Goal: Task Accomplishment & Management: Complete application form

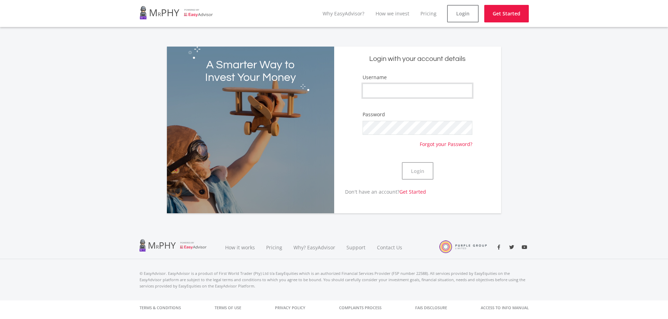
click at [391, 86] on input "Username" at bounding box center [416, 91] width 109 height 14
click at [382, 93] on input "Heidihenk" at bounding box center [416, 91] width 109 height 14
type input "HeidiHenk"
click at [421, 170] on button "Login" at bounding box center [418, 171] width 32 height 18
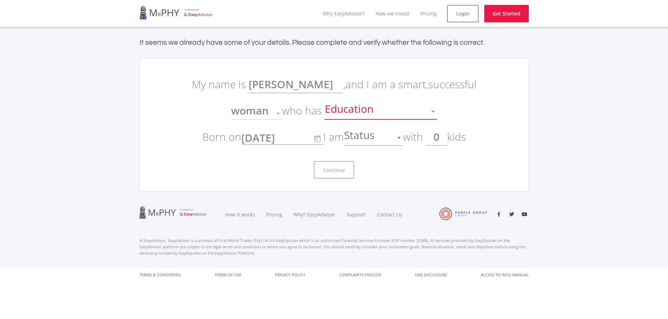
click at [432, 111] on div at bounding box center [433, 112] width 4 height 2
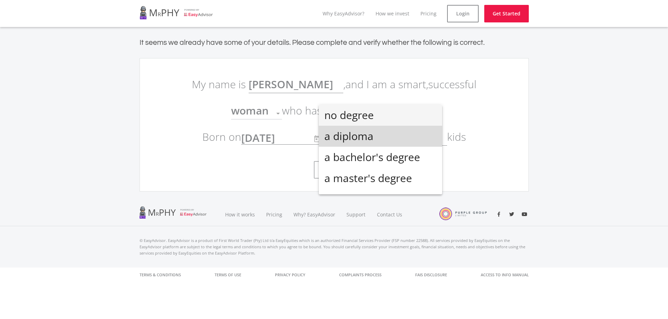
click at [405, 139] on span "a diploma" at bounding box center [380, 136] width 112 height 21
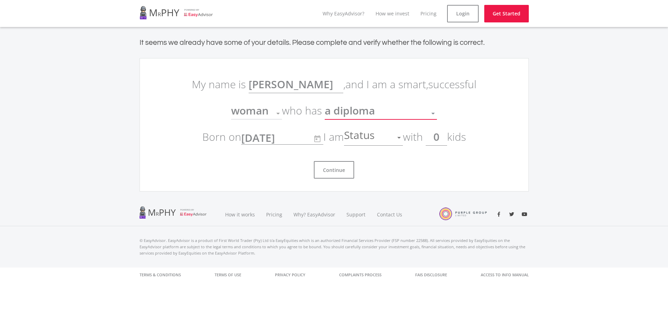
click at [403, 137] on div at bounding box center [398, 137] width 13 height 13
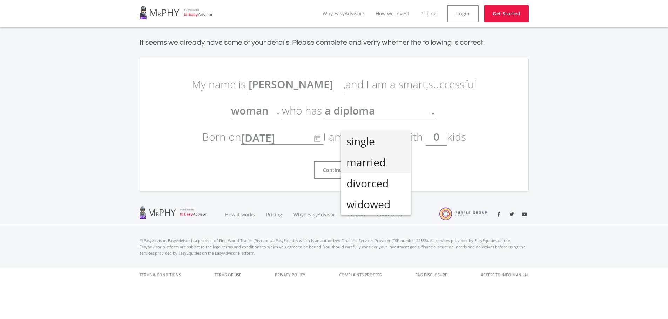
click at [391, 167] on span "married" at bounding box center [375, 162] width 59 height 21
click at [445, 139] on input "0" at bounding box center [436, 137] width 21 height 18
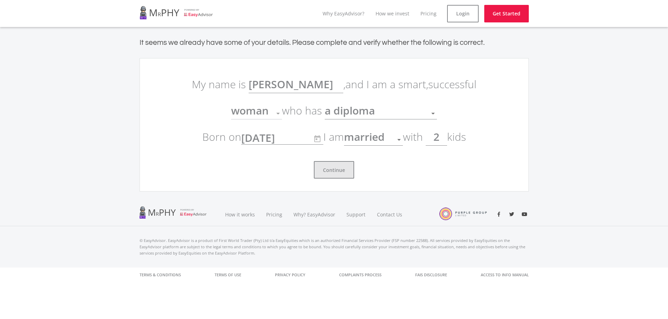
type input "2"
click at [332, 169] on button "Continue" at bounding box center [334, 170] width 40 height 18
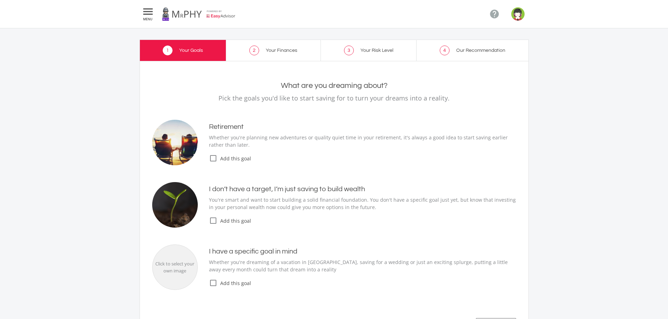
click at [212, 158] on icon "check_box_outline_blank" at bounding box center [213, 158] width 8 height 8
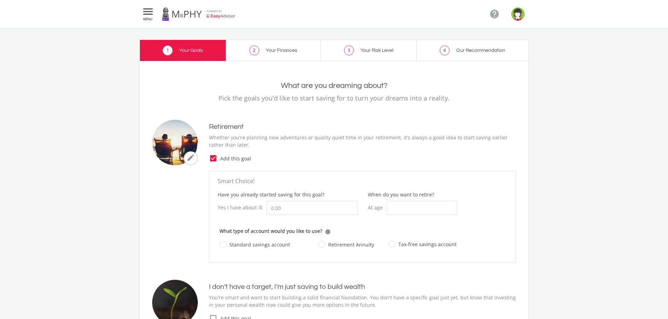
scroll to position [35, 0]
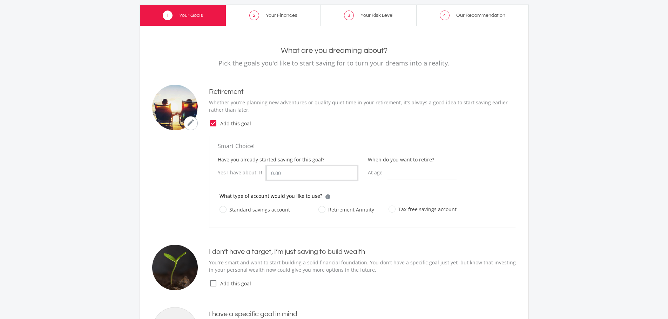
drag, startPoint x: 293, startPoint y: 173, endPoint x: 257, endPoint y: 173, distance: 36.5
click at [257, 173] on div "Yes I have about: R" at bounding box center [288, 173] width 140 height 14
type input "300,000.00"
click at [425, 172] on input "When do you want to retire?" at bounding box center [422, 173] width 70 height 14
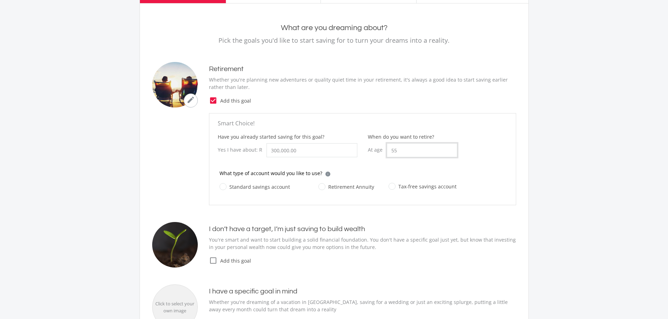
scroll to position [70, 0]
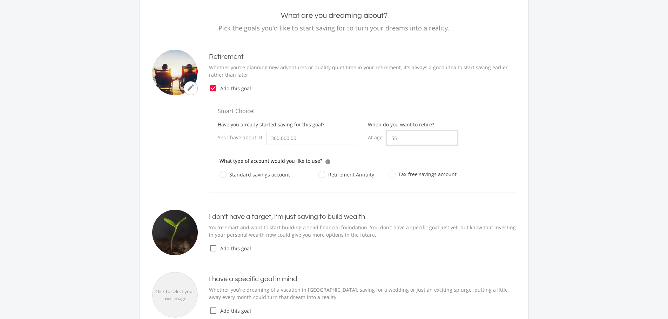
type input "55"
click at [321, 173] on label "Retirement Annuity" at bounding box center [346, 174] width 56 height 9
click at [321, 173] on input "Retirement Annuity" at bounding box center [339, 179] width 56 height 14
radio input "true"
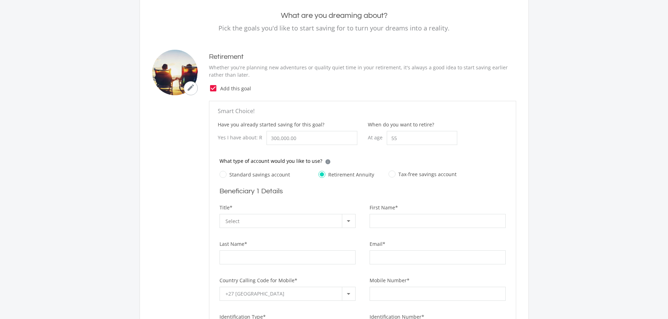
click at [389, 175] on label "Tax-free savings account" at bounding box center [422, 174] width 68 height 9
click at [389, 175] on input "Tax-free savings account" at bounding box center [415, 178] width 68 height 14
radio input "true"
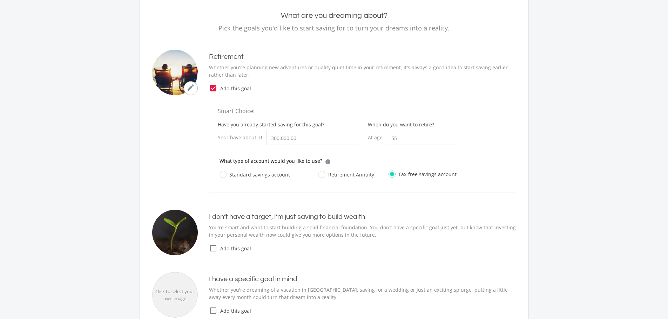
click at [320, 175] on label "Retirement Annuity" at bounding box center [346, 174] width 56 height 9
click at [320, 175] on input "Retirement Annuity" at bounding box center [339, 179] width 56 height 14
radio input "true"
radio input "false"
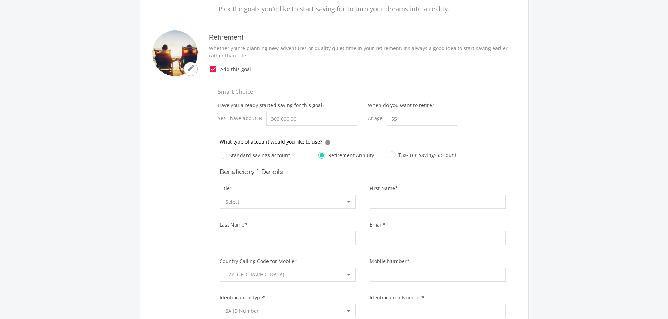
scroll to position [105, 0]
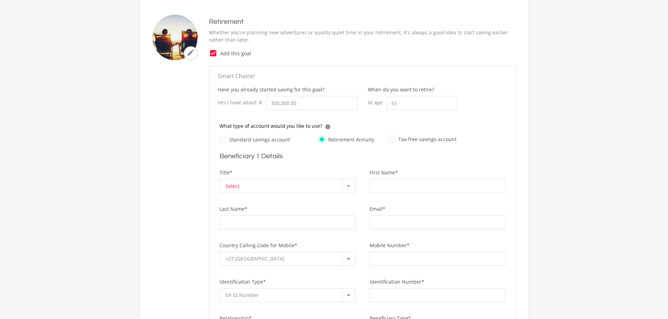
click at [348, 185] on div at bounding box center [349, 186] width 4 height 2
click at [252, 184] on span "Mr" at bounding box center [288, 184] width 127 height 10
click at [395, 184] on input "First Name*" at bounding box center [437, 186] width 136 height 14
type input "[PERSON_NAME]"
click at [286, 221] on input "Last Name*" at bounding box center [287, 223] width 136 height 14
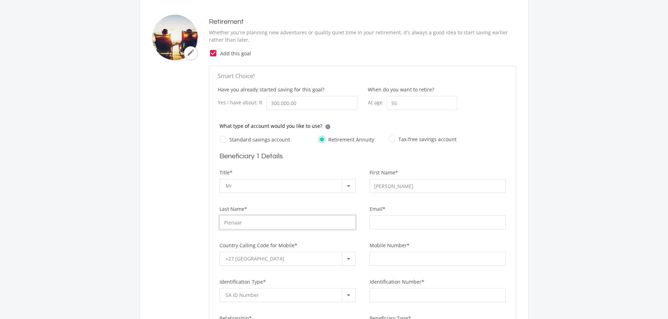
type input "Pienaar"
click at [384, 224] on input "Email*" at bounding box center [437, 223] width 136 height 14
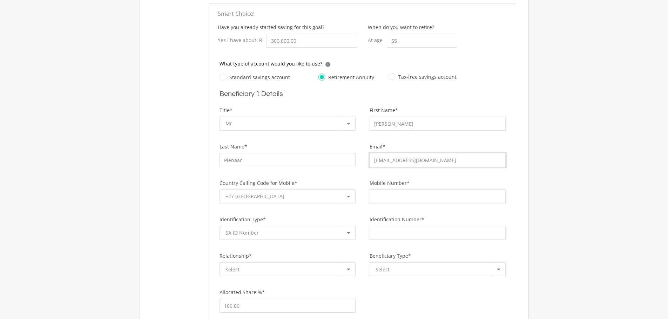
scroll to position [175, 0]
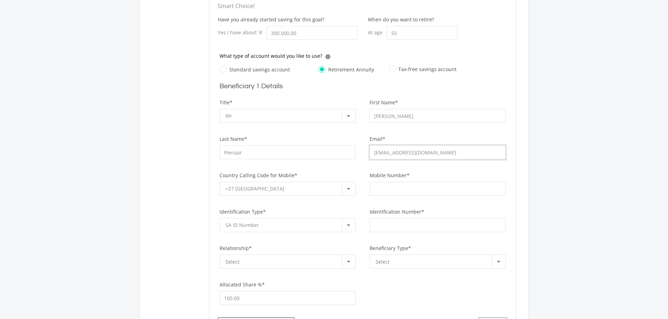
type input "[EMAIL_ADDRESS][DOMAIN_NAME]"
click at [392, 190] on input "Mobile Number*" at bounding box center [437, 189] width 136 height 14
type input "0798861955"
click at [297, 228] on div "SA ID Number" at bounding box center [283, 225] width 116 height 13
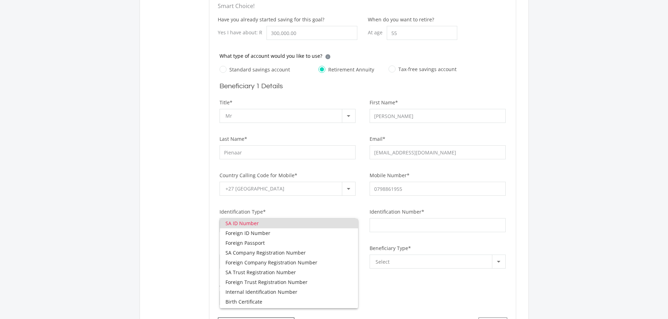
click at [263, 222] on span "SA ID Number" at bounding box center [288, 224] width 127 height 10
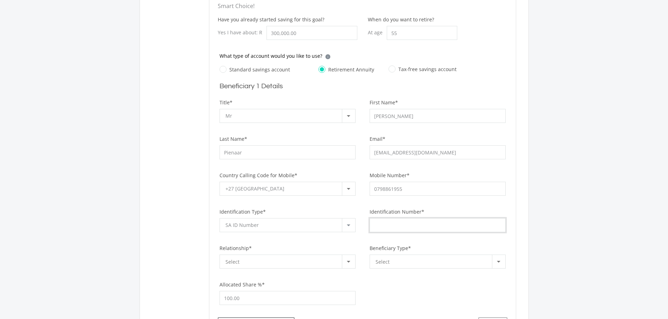
click at [402, 225] on input "Identification Number*" at bounding box center [437, 225] width 136 height 14
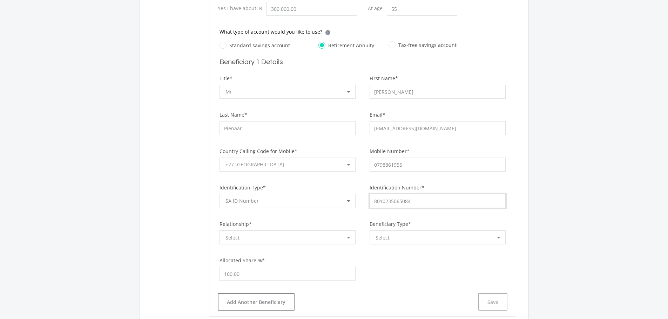
scroll to position [210, 0]
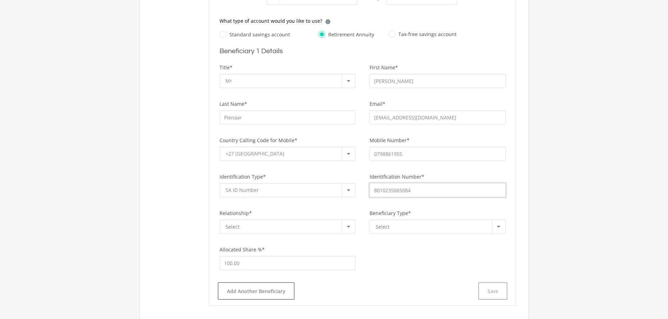
type input "8010235065084"
click at [350, 227] on div at bounding box center [349, 227] width 4 height 2
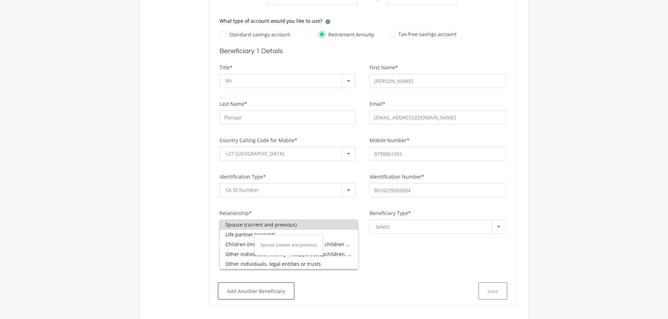
click at [250, 226] on span "Spouse (current and previous)" at bounding box center [288, 225] width 127 height 10
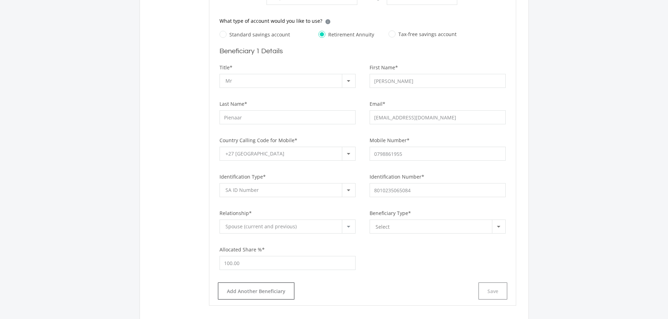
click at [422, 226] on div "Select" at bounding box center [433, 226] width 116 height 13
click at [422, 226] on span "Nominee" at bounding box center [438, 225] width 127 height 10
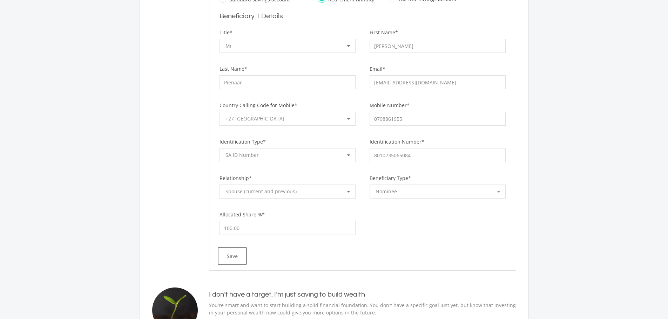
click at [499, 191] on div at bounding box center [499, 192] width 4 height 2
click at [499, 191] on span "Nominee" at bounding box center [438, 190] width 127 height 10
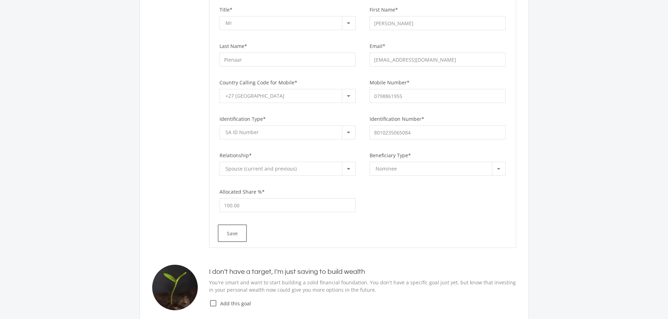
scroll to position [280, 0]
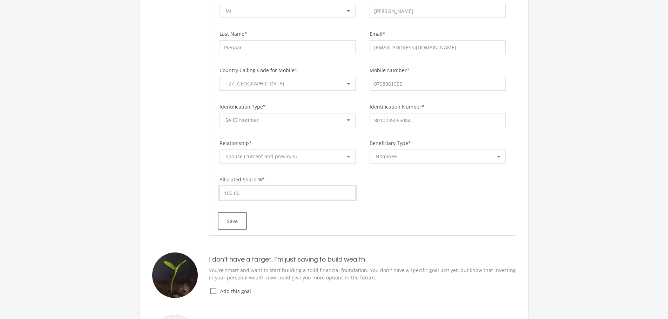
click at [276, 193] on input "100.00" at bounding box center [287, 193] width 136 height 14
drag, startPoint x: 205, startPoint y: 192, endPoint x: 187, endPoint y: 192, distance: 17.9
click at [187, 192] on ee-retirement-goal "Smart Choice! Have you already started saving for this goal? Yes I have about: …" at bounding box center [334, 63] width 364 height 345
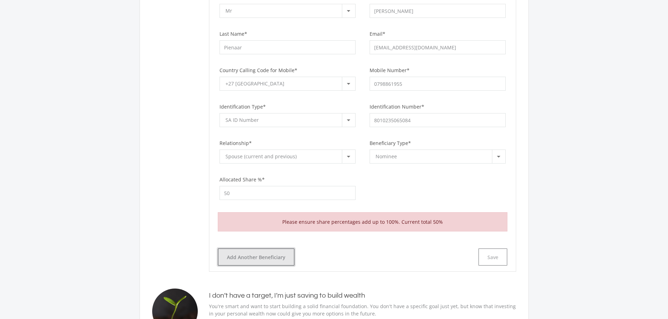
type input "50.00"
click at [270, 253] on button "Add Another Beneficiary" at bounding box center [256, 258] width 77 height 18
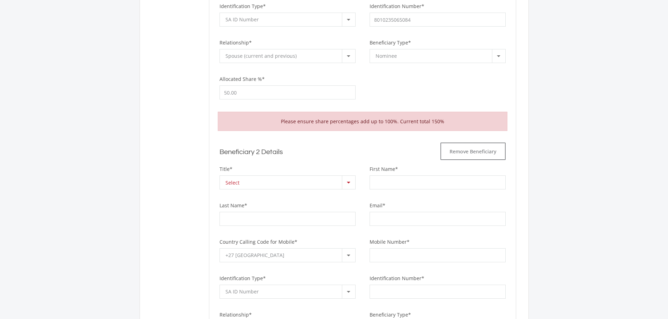
scroll to position [386, 0]
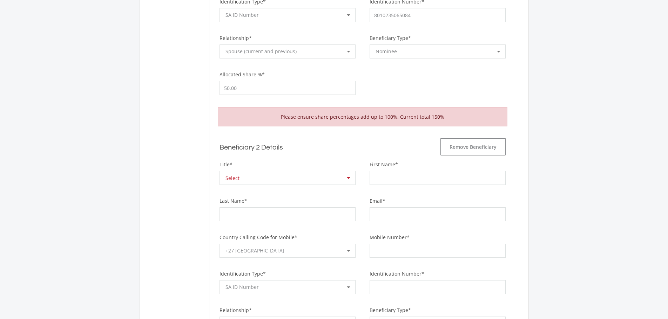
click at [350, 178] on div at bounding box center [348, 177] width 13 height 13
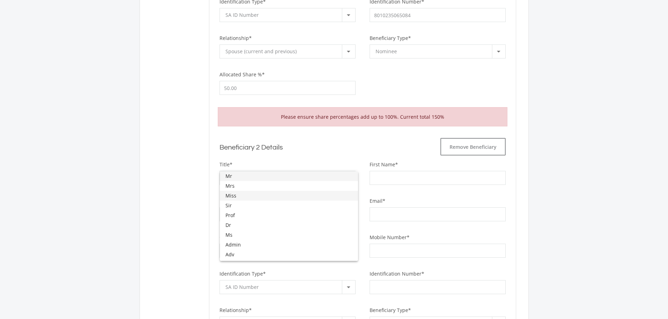
click at [244, 194] on span "Miss" at bounding box center [288, 196] width 127 height 10
click at [394, 177] on input "First Name*" at bounding box center [437, 178] width 136 height 14
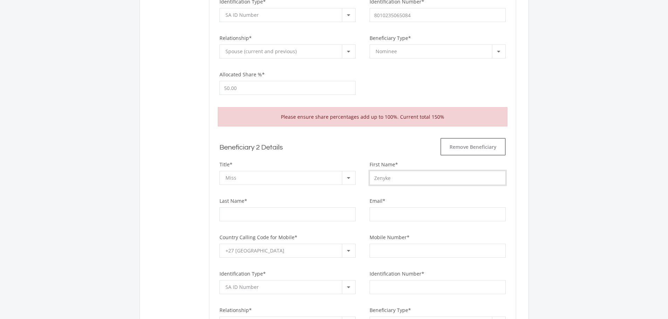
type input "Zenyke"
click at [292, 213] on input "Last Name*" at bounding box center [287, 215] width 136 height 14
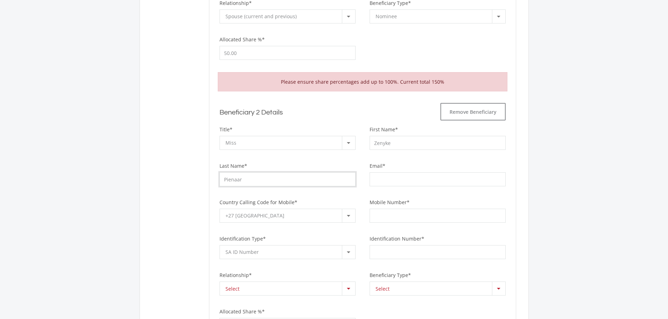
type input "Pienaar"
click at [401, 182] on input "Email*" at bounding box center [437, 179] width 136 height 14
type input "[EMAIL_ADDRESS][DOMAIN_NAME]"
type input "0829538612"
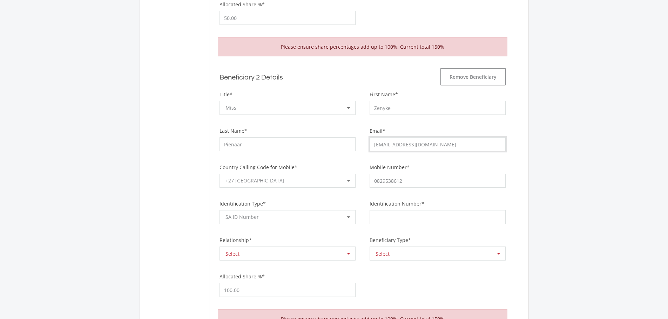
scroll to position [491, 0]
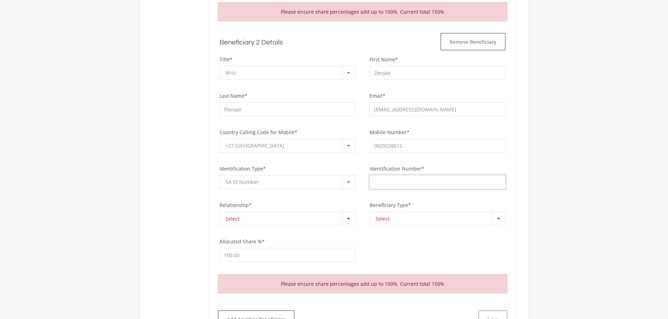
click at [405, 183] on input "Identification Number*" at bounding box center [437, 182] width 136 height 14
type input "1205020414086"
click at [349, 219] on div at bounding box center [349, 219] width 4 height 2
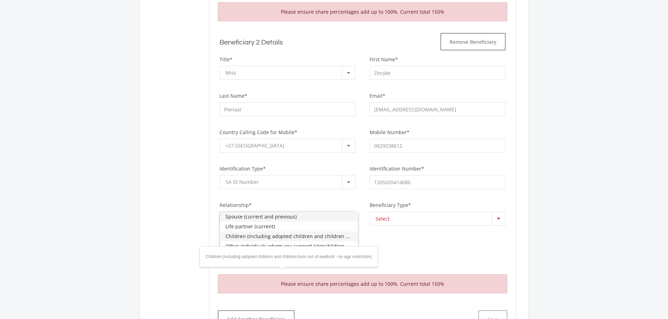
click at [252, 237] on span "Children (including adopted children and children born out of wedlock - no age …" at bounding box center [288, 237] width 127 height 10
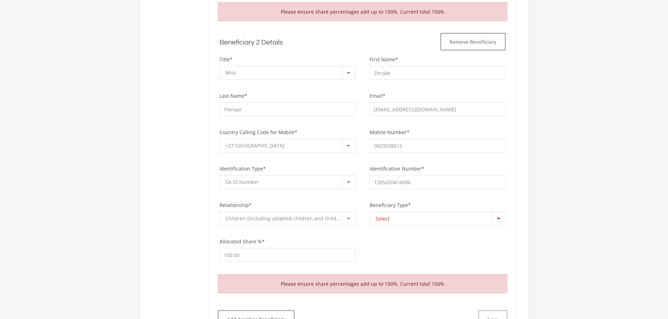
click at [497, 221] on div at bounding box center [498, 218] width 13 height 13
click at [386, 219] on span "Nominee" at bounding box center [438, 217] width 127 height 10
click at [306, 253] on input "100.00" at bounding box center [287, 255] width 136 height 14
drag, startPoint x: 306, startPoint y: 253, endPoint x: 199, endPoint y: 253, distance: 107.3
click at [199, 253] on ee-retirement-goal "Smart Choice! Have you already started saving for this goal? Yes I have about: …" at bounding box center [334, 7] width 364 height 654
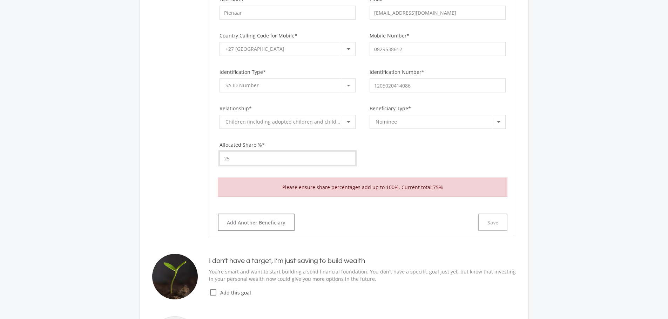
scroll to position [596, 0]
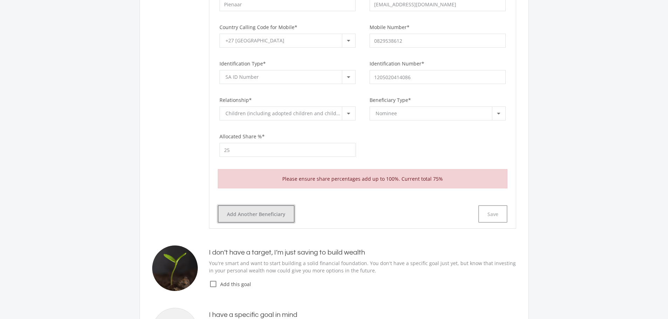
type input "25.00"
click at [264, 217] on button "Add Another Beneficiary" at bounding box center [256, 214] width 77 height 18
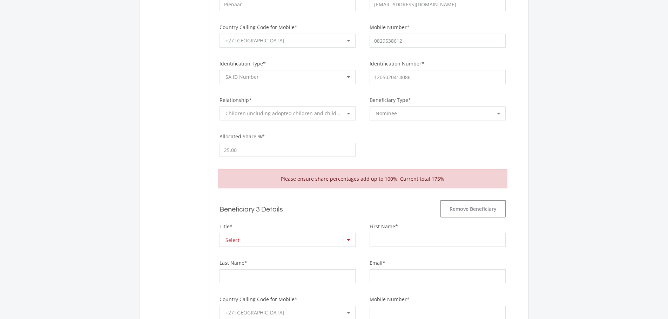
click at [266, 240] on div "Select" at bounding box center [283, 239] width 116 height 13
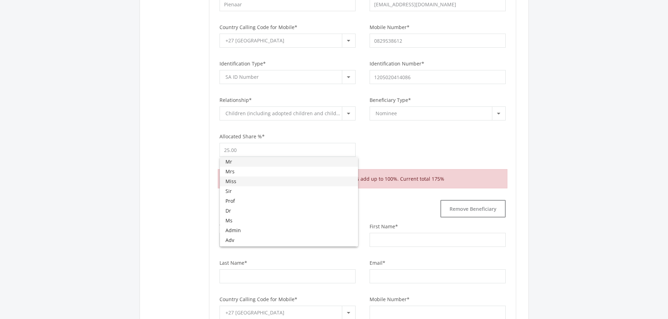
click at [246, 183] on span "Miss" at bounding box center [288, 182] width 127 height 10
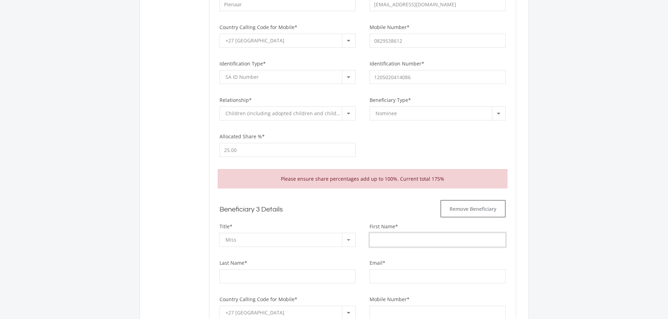
click at [387, 242] on input "First Name*" at bounding box center [437, 240] width 136 height 14
type input "[PERSON_NAME]"
click at [266, 274] on input "Last Name*" at bounding box center [287, 277] width 136 height 14
type input "Pienaar"
click at [404, 274] on input "Email*" at bounding box center [437, 277] width 136 height 14
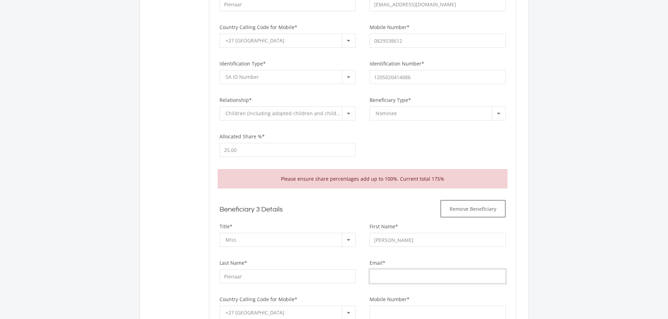
type input "[EMAIL_ADDRESS][DOMAIN_NAME]"
type input "0829538612"
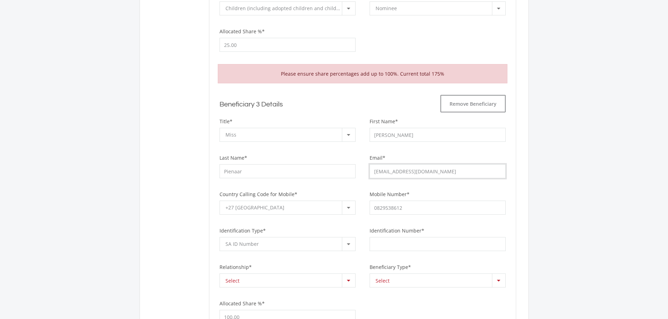
scroll to position [736, 0]
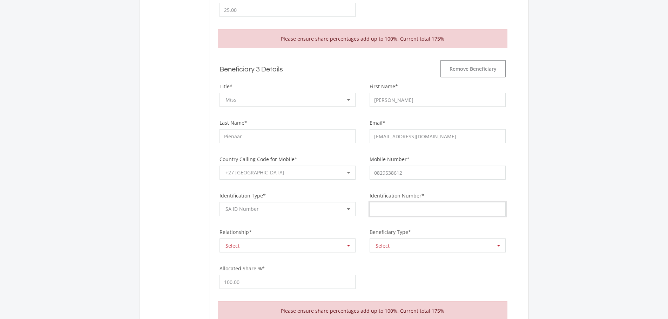
click at [425, 209] on input "Identification Number*" at bounding box center [437, 209] width 136 height 14
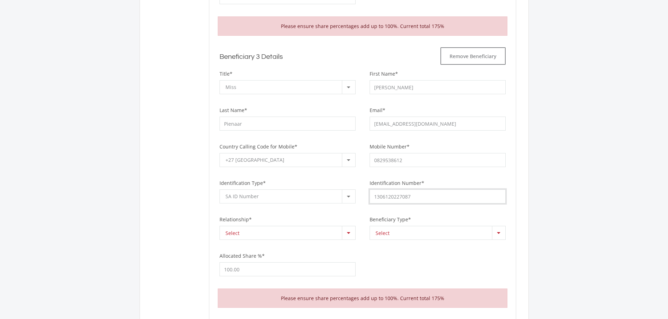
scroll to position [771, 0]
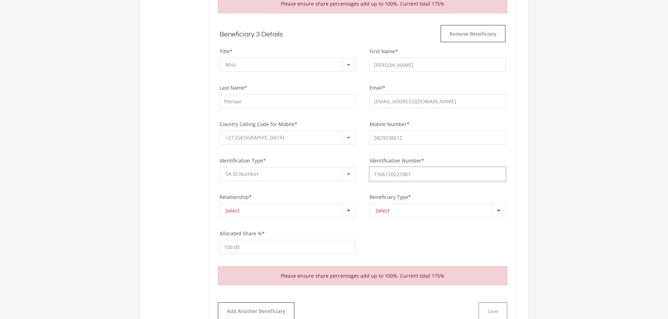
type input "1306120227087"
click at [350, 209] on div at bounding box center [348, 210] width 13 height 13
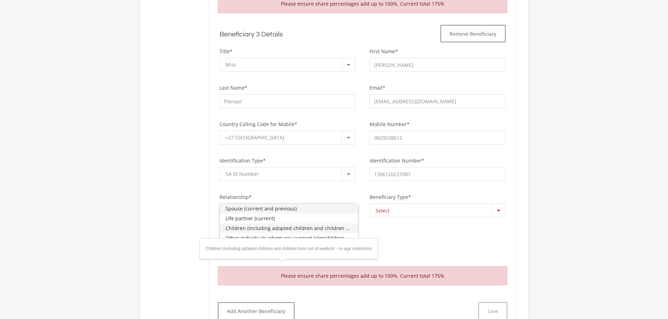
click at [252, 229] on span "Children (including adopted children and children born out of wedlock - no age …" at bounding box center [288, 229] width 127 height 10
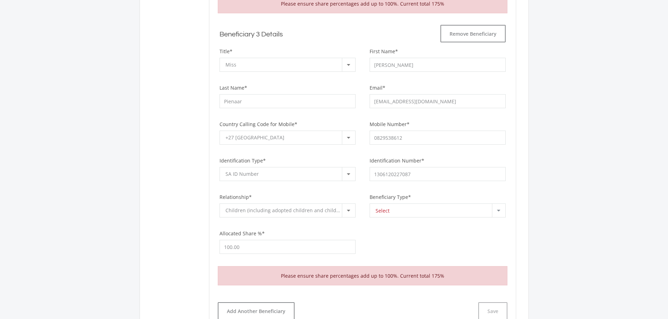
click at [500, 212] on div at bounding box center [498, 210] width 13 height 13
click at [401, 210] on span "Nominee" at bounding box center [438, 209] width 127 height 10
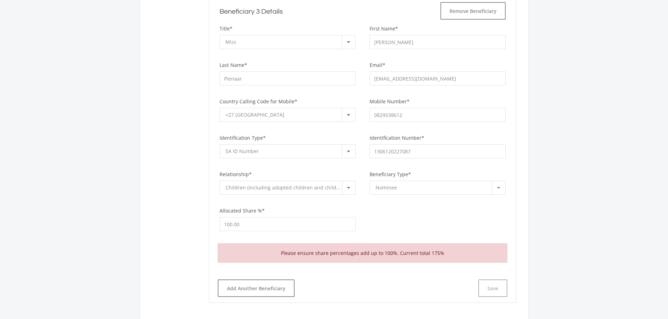
scroll to position [806, 0]
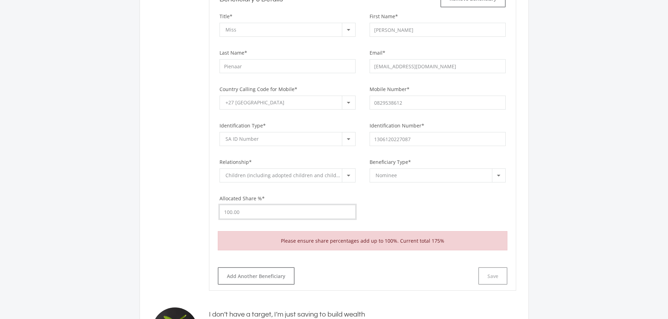
drag, startPoint x: 246, startPoint y: 212, endPoint x: 213, endPoint y: 211, distance: 32.6
click at [213, 211] on div "Allocated Share %* 100.00" at bounding box center [287, 213] width 150 height 36
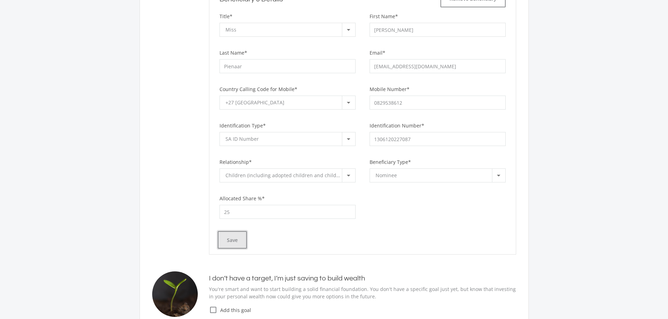
type input "25.00"
click at [227, 242] on button "Save" at bounding box center [232, 240] width 29 height 18
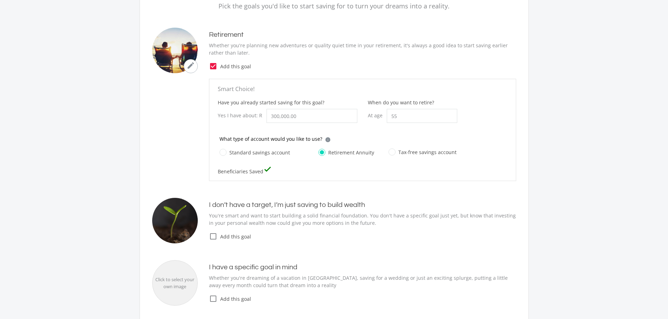
scroll to position [94, 0]
click at [213, 234] on icon "check_box_outline_blank" at bounding box center [213, 235] width 8 height 8
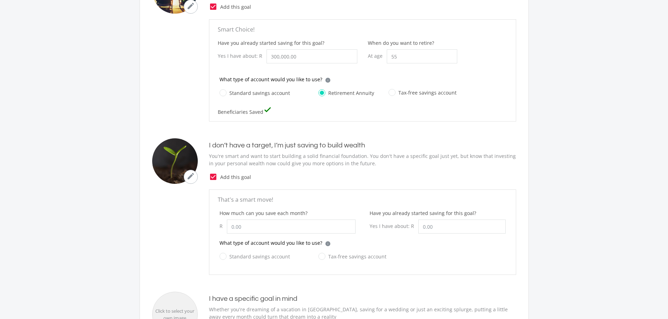
scroll to position [164, 0]
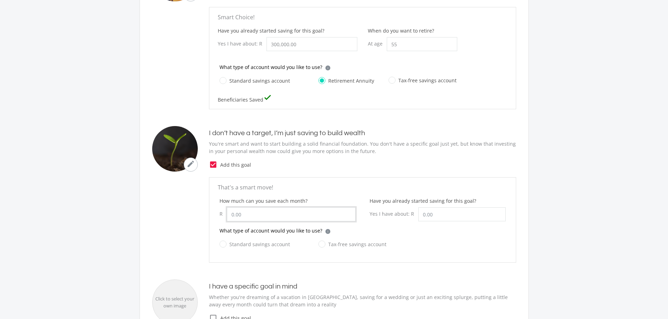
click at [338, 215] on input "How much can you save each month?" at bounding box center [291, 215] width 129 height 14
type input "1,000.00"
click at [446, 217] on input "Have you already started saving for this goal?" at bounding box center [461, 215] width 87 height 14
drag, startPoint x: 435, startPoint y: 215, endPoint x: 413, endPoint y: 215, distance: 22.1
click at [413, 215] on div "Yes I have about: R 300000" at bounding box center [437, 215] width 136 height 14
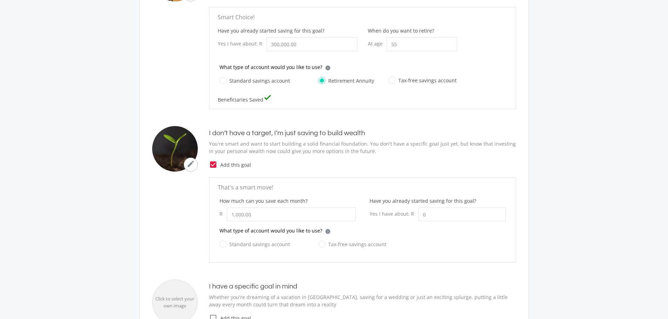
type input "0.00"
click at [171, 220] on ee-just-save-goal "That's a smart move! How much can you save each month? R 1,000.00 Have you alre…" at bounding box center [334, 220] width 364 height 86
click at [320, 244] on label "Tax-free savings account" at bounding box center [352, 244] width 68 height 9
click at [320, 244] on input "Tax-free savings account" at bounding box center [345, 249] width 68 height 14
radio input "true"
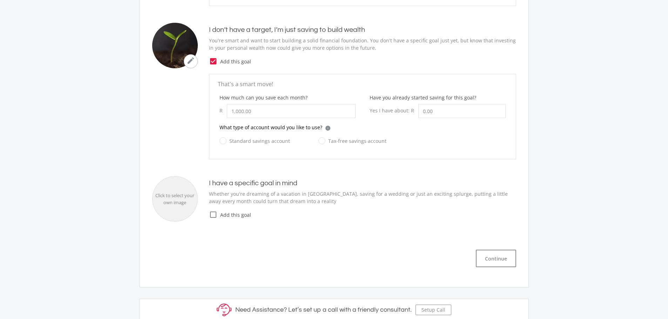
scroll to position [255, 0]
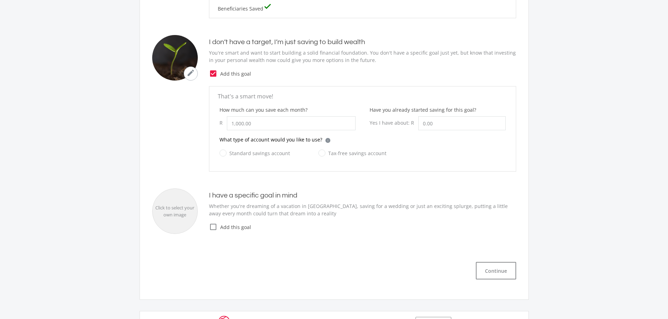
click at [212, 228] on icon "check_box_outline_blank" at bounding box center [213, 227] width 8 height 8
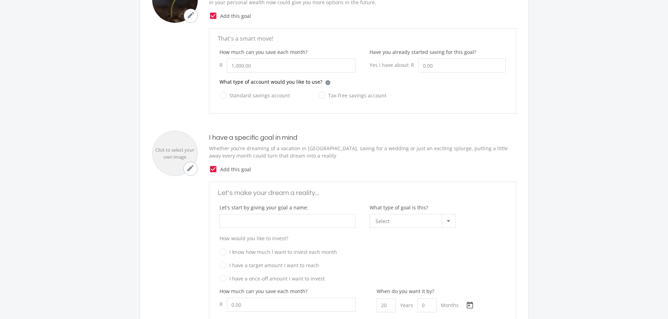
scroll to position [325, 0]
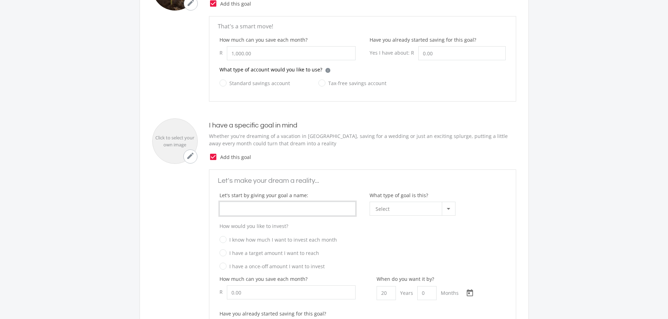
click at [254, 208] on input "What type of goal is this?" at bounding box center [287, 209] width 136 height 14
type input "v"
type input "Vacation"
click at [446, 208] on div at bounding box center [448, 208] width 13 height 13
click at [390, 247] on span "Holiday" at bounding box center [413, 247] width 77 height 10
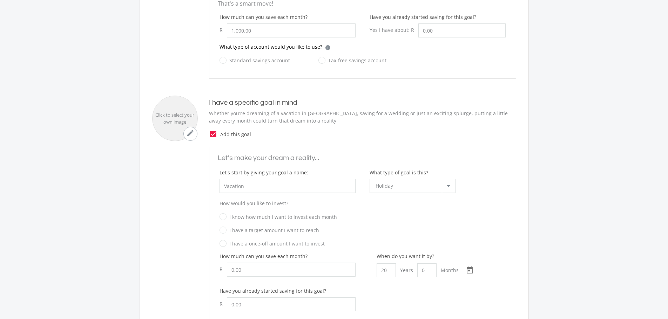
scroll to position [360, 0]
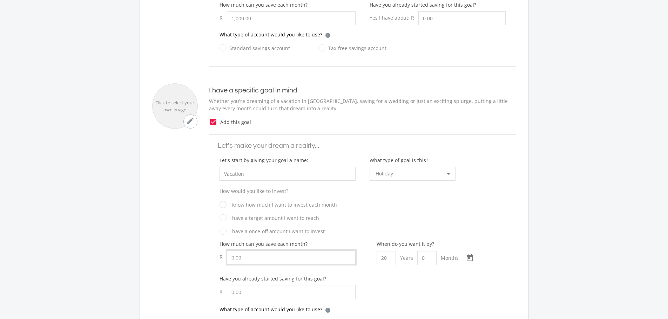
click at [321, 260] on input "How much can you save each month?" at bounding box center [291, 258] width 129 height 14
type input "500.00"
drag, startPoint x: 389, startPoint y: 260, endPoint x: 364, endPoint y: 260, distance: 24.9
click at [364, 260] on div "When do you want it by? 20 Years 0 Months [DATE] Choose a date" at bounding box center [437, 257] width 150 height 35
type input "0"
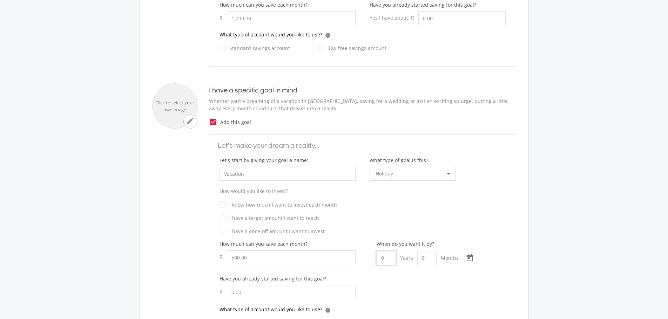
type input "1"
drag, startPoint x: 429, startPoint y: 256, endPoint x: 422, endPoint y: 257, distance: 6.7
click at [422, 257] on input "1" at bounding box center [426, 258] width 19 height 14
click at [390, 258] on input "0" at bounding box center [385, 258] width 19 height 14
type input "5"
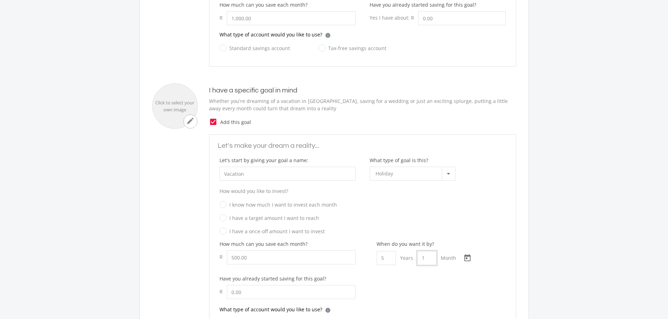
click at [432, 258] on input "1" at bounding box center [426, 258] width 19 height 14
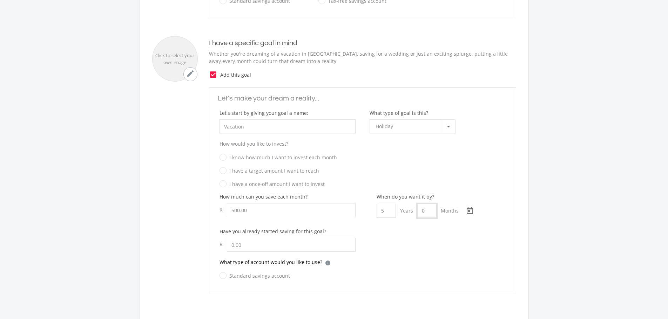
scroll to position [395, 0]
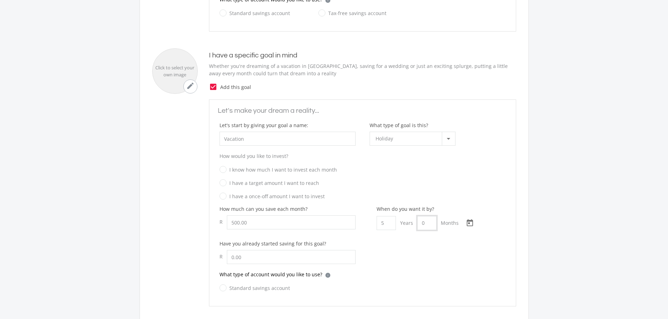
type input "0"
click at [212, 87] on icon "check_box" at bounding box center [213, 87] width 8 height 8
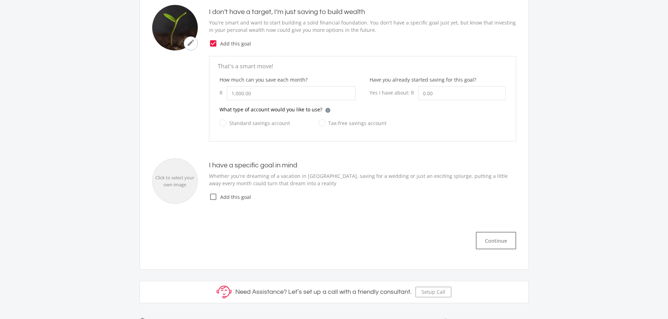
scroll to position [290, 0]
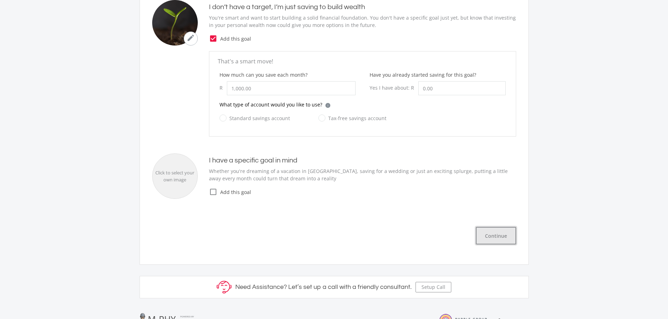
click at [496, 238] on button "Continue" at bounding box center [496, 236] width 40 height 18
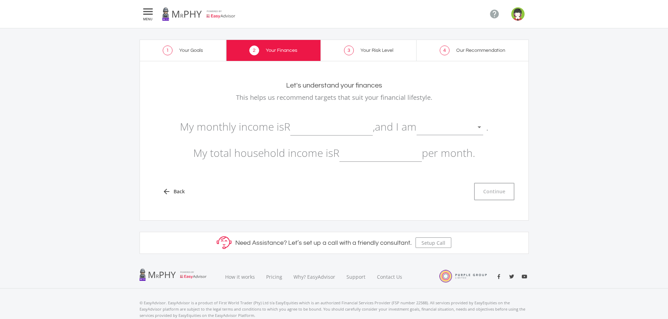
click at [319, 129] on input "text" at bounding box center [331, 127] width 82 height 18
type input "25,700.00"
click at [481, 127] on div at bounding box center [479, 128] width 4 height 2
click at [464, 125] on span "not retired" at bounding box center [454, 122] width 67 height 21
click at [376, 156] on input "text" at bounding box center [380, 153] width 82 height 18
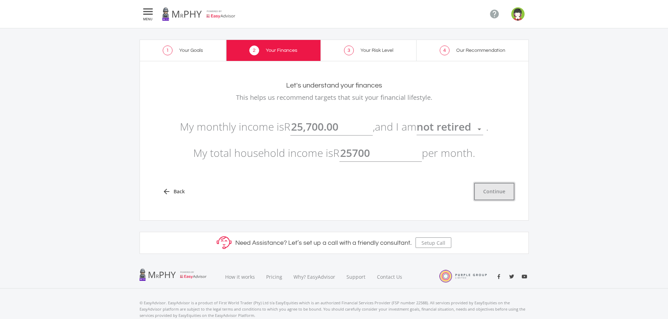
type input "25,700.00"
click at [487, 192] on button "Continue" at bounding box center [494, 192] width 40 height 18
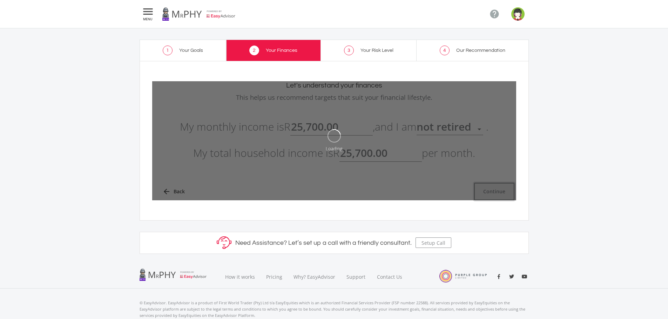
type input "25700"
type input "25,700.00"
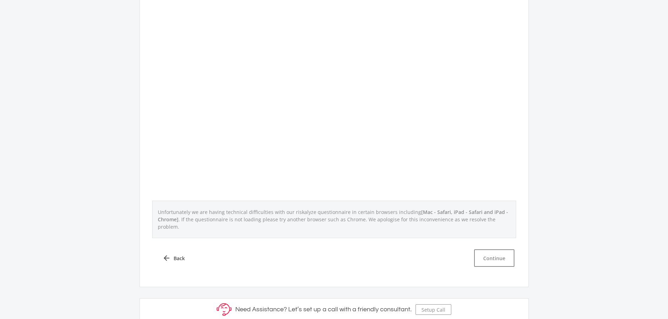
scroll to position [210, 0]
click at [496, 245] on button "Continue" at bounding box center [494, 254] width 40 height 18
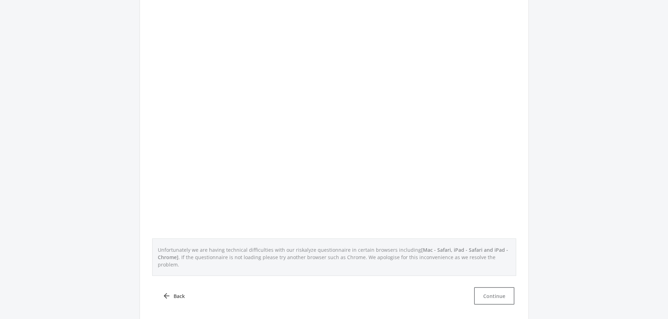
scroll to position [175, 0]
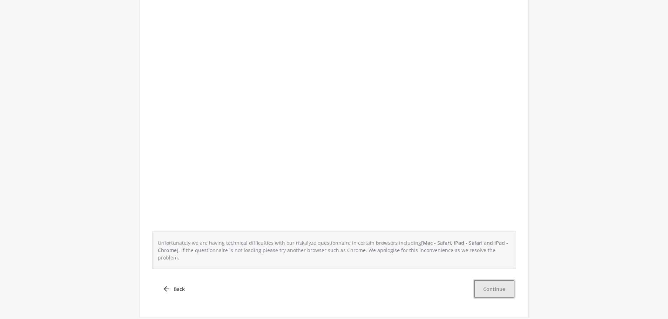
click at [487, 283] on button "Continue" at bounding box center [494, 289] width 40 height 18
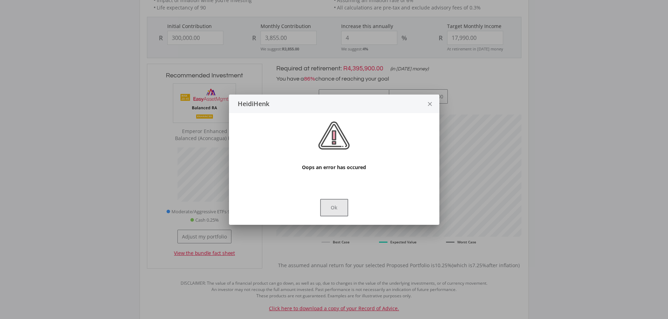
scroll to position [211, 259]
click at [336, 211] on button "Ok" at bounding box center [334, 208] width 28 height 18
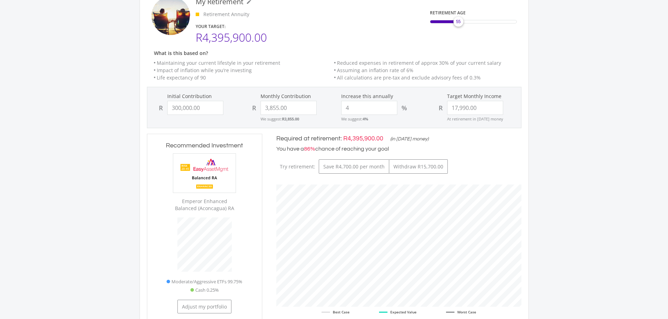
scroll to position [70, 0]
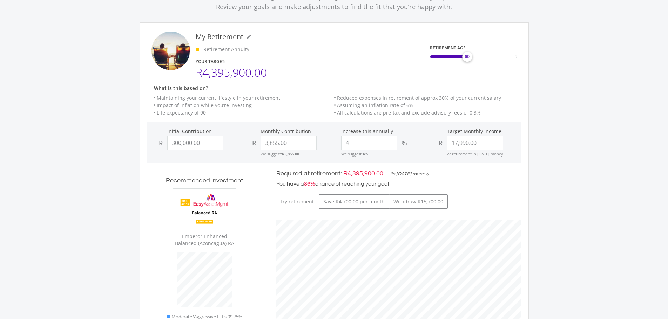
drag, startPoint x: 459, startPoint y: 57, endPoint x: 466, endPoint y: 59, distance: 7.8
click at [466, 59] on span "60" at bounding box center [466, 57] width 5 height 6
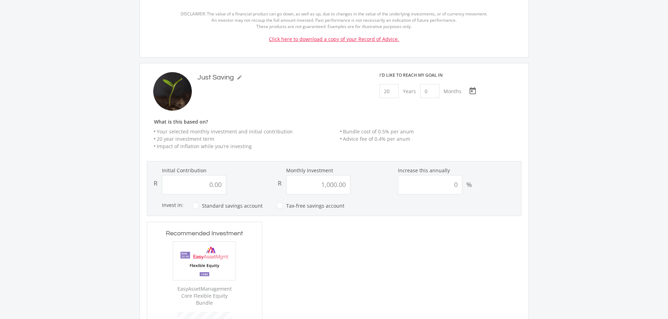
scroll to position [480, 0]
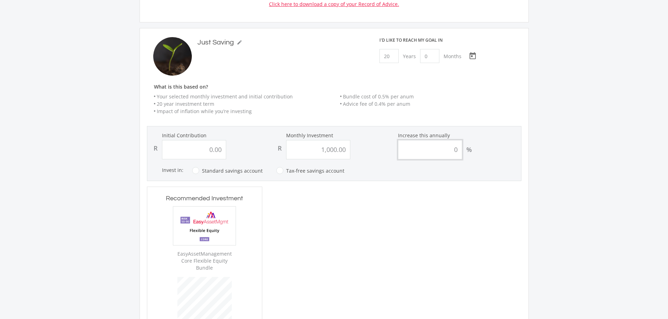
drag, startPoint x: 445, startPoint y: 148, endPoint x: 464, endPoint y: 147, distance: 19.7
click at [464, 147] on div "0 %" at bounding box center [458, 149] width 121 height 19
type input "5"
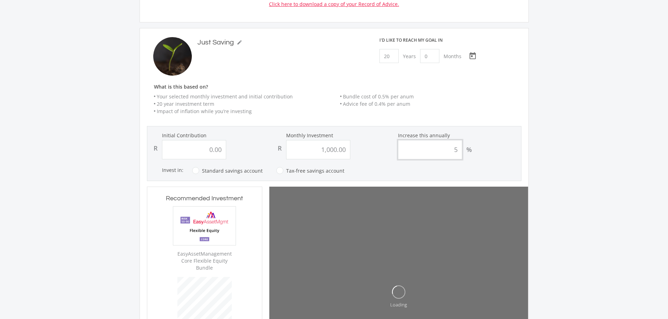
type input "0"
type input "1000"
type input "0.00"
type input "1,000.00"
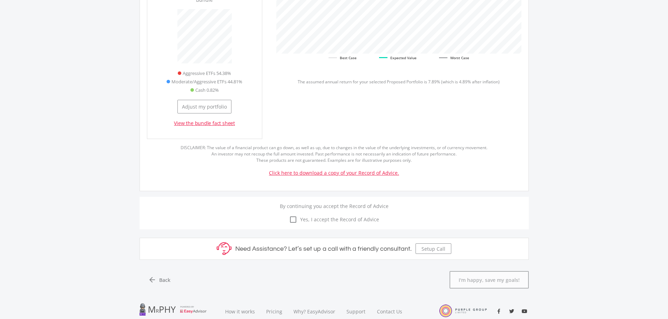
scroll to position [760, 0]
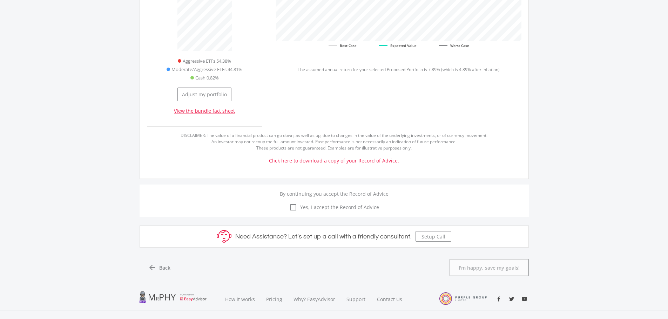
type input "5"
click at [294, 203] on icon "check_box_outline_blank" at bounding box center [293, 207] width 8 height 8
click at [334, 203] on input "check_box_outline_blank check_box Yes, I accept the Record of Advice" at bounding box center [334, 203] width 0 height 0
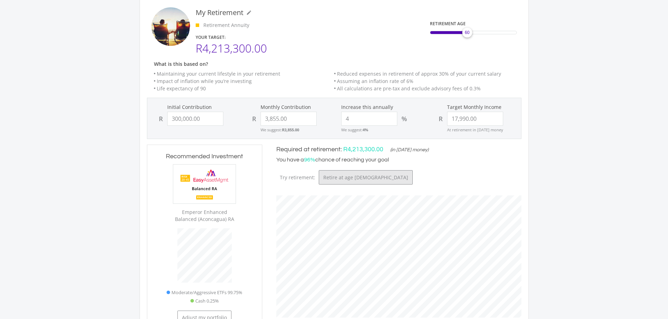
scroll to position [205, 259]
click at [413, 170] on button "Retire at age [DEMOGRAPHIC_DATA]" at bounding box center [366, 177] width 94 height 14
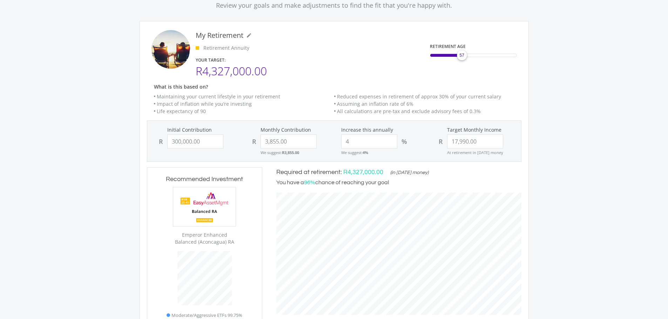
scroll to position [59, 0]
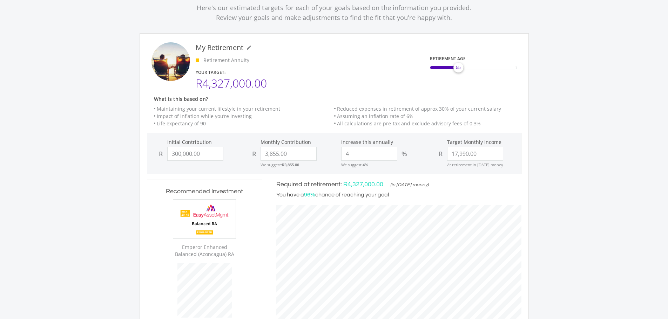
drag, startPoint x: 463, startPoint y: 70, endPoint x: 458, endPoint y: 71, distance: 5.3
click at [458, 71] on div "55" at bounding box center [458, 68] width 14 height 14
click at [294, 159] on input "3855.00" at bounding box center [288, 154] width 56 height 14
drag, startPoint x: 294, startPoint y: 151, endPoint x: 254, endPoint y: 151, distance: 39.6
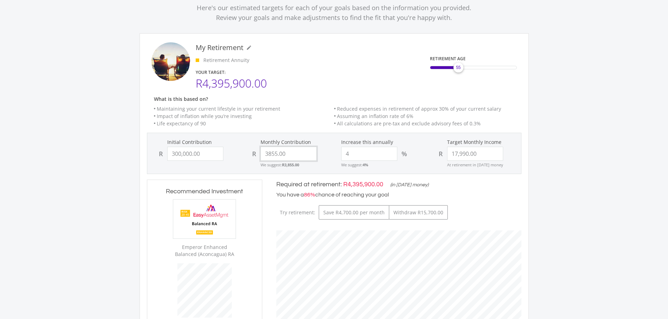
click at [254, 151] on div "R 3855.00" at bounding box center [287, 154] width 79 height 14
type input "1000"
type input "300000"
type input "17990"
type input "300,000.00"
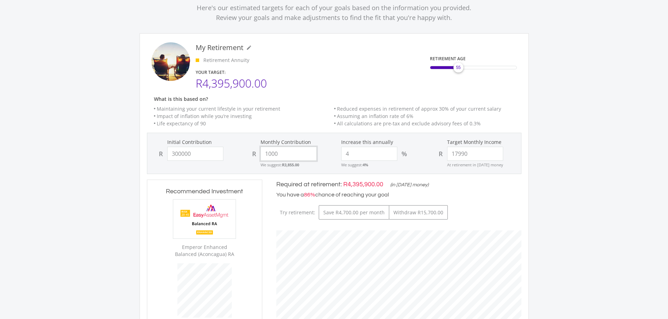
type input "17,990.00"
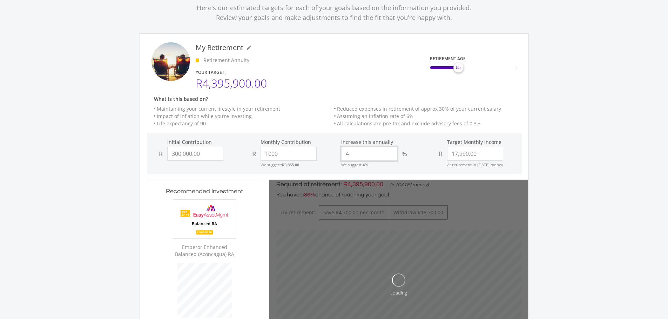
type input "1,000.00"
click at [353, 155] on input "4" at bounding box center [369, 154] width 56 height 14
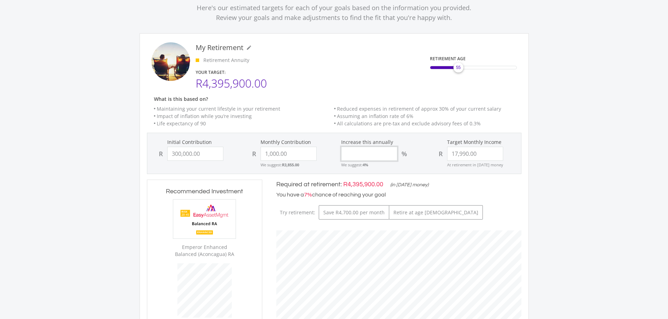
type input "5"
type input "300000"
type input "1000"
type input "17990"
type input "300,000.00"
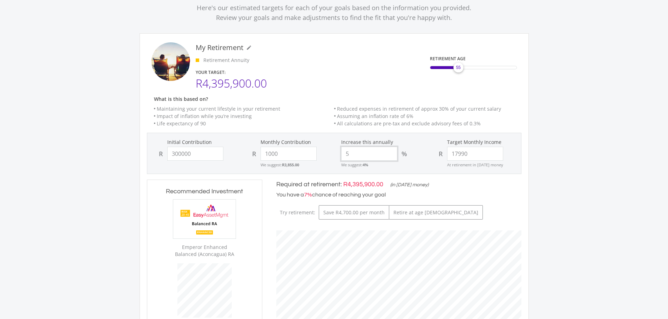
type input "1,000.00"
type input "17,990.00"
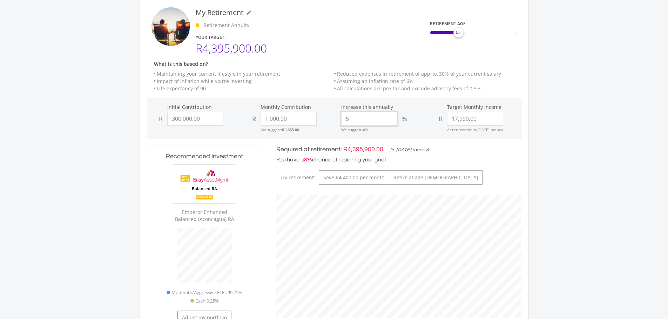
type input "5"
click at [495, 122] on input "17990.00" at bounding box center [475, 119] width 56 height 14
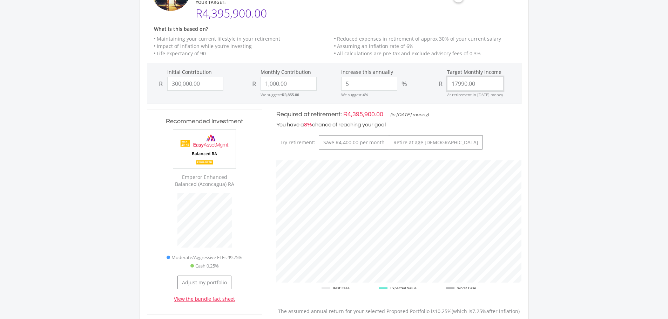
drag, startPoint x: 481, startPoint y: 87, endPoint x: 442, endPoint y: 87, distance: 38.2
click at [442, 87] on div "R 17990.00" at bounding box center [473, 84] width 79 height 14
type input "20000"
type input "300000"
type input "1000"
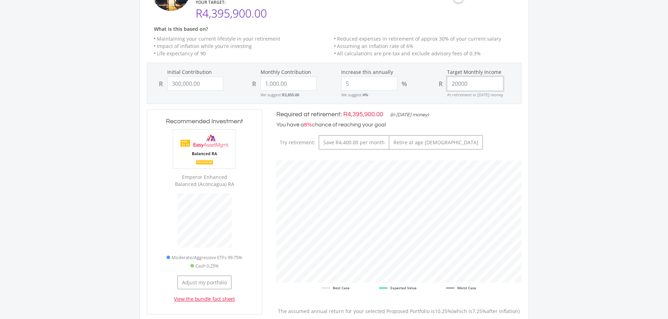
type input "300,000.00"
type input "1,000.00"
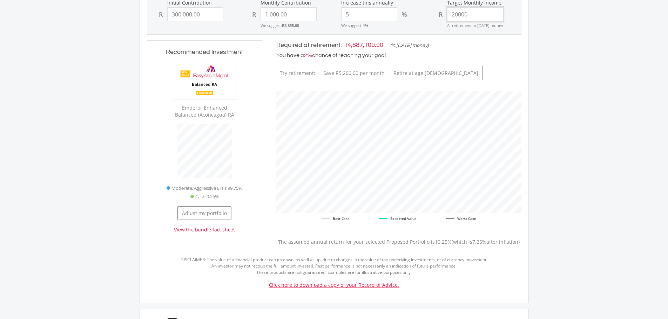
scroll to position [199, 0]
type input "20,000.00"
click at [449, 289] on ee-edit-retirement-goal "My Retirement mode_edit My Retirement Retirement Annuity YOUR TARGET: R4,887,10…" at bounding box center [334, 98] width 374 height 392
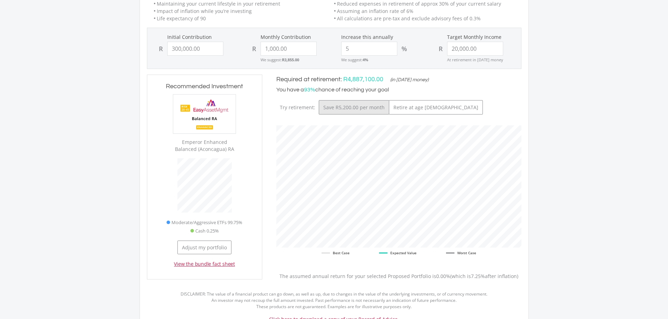
scroll to position [211, 259]
click at [355, 106] on button "Save R5,200.00 per month" at bounding box center [354, 107] width 70 height 14
type input "300000"
type input "5200"
type input "20000"
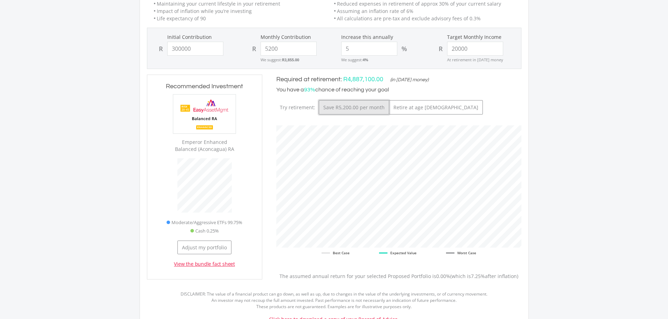
type input "300,000.00"
type input "5,200.00"
type input "20,000.00"
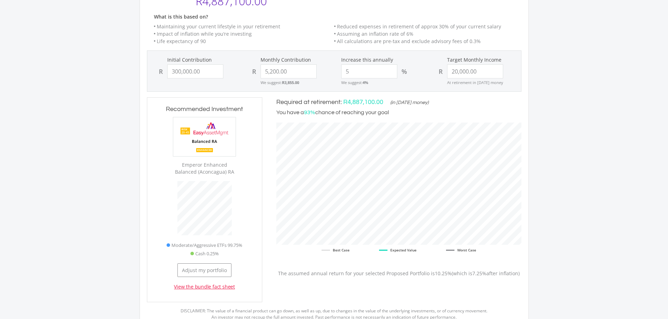
scroll to position [129, 0]
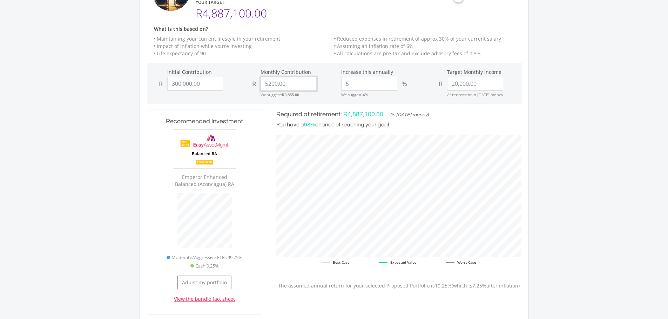
drag, startPoint x: 295, startPoint y: 83, endPoint x: 254, endPoint y: 83, distance: 41.0
click at [254, 83] on div "R 5200.00" at bounding box center [287, 84] width 79 height 14
type input "2000"
type input "300000"
type input "20000"
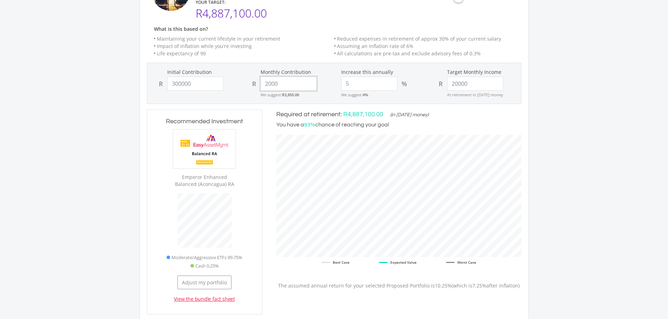
type input "300,000.00"
type input "20,000.00"
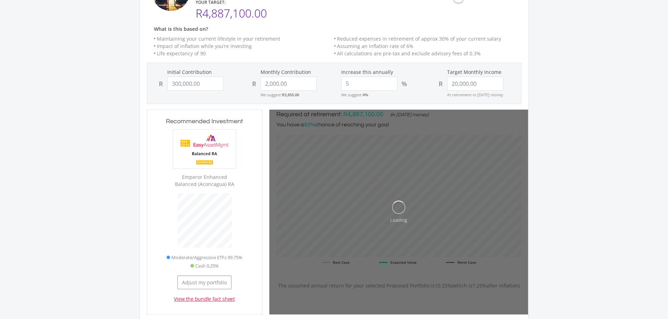
click at [314, 94] on div "Monthly Contribution R 2,000.00 We suggest: R3,855.00" at bounding box center [287, 83] width 93 height 29
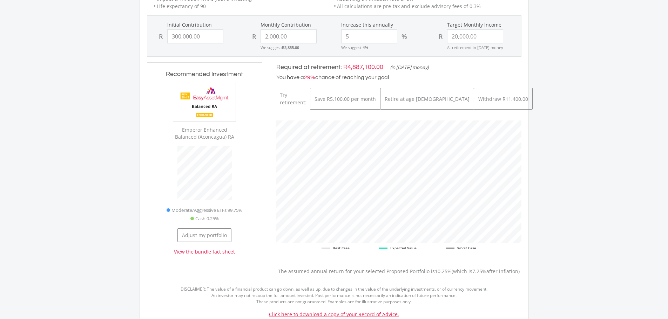
scroll to position [164, 0]
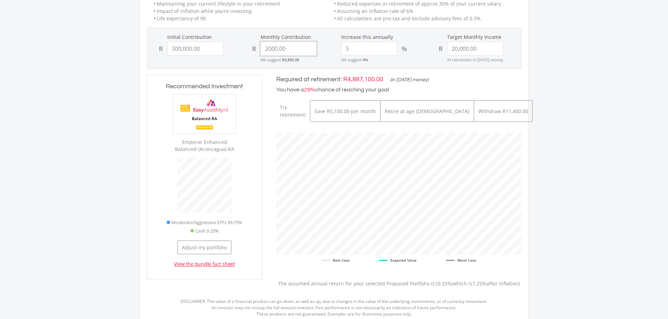
drag, startPoint x: 301, startPoint y: 49, endPoint x: 219, endPoint y: 49, distance: 82.0
click at [219, 49] on div "Initial Contribution R 300,000.00 Monthly Contribution R 2000.00 We suggest: R3…" at bounding box center [334, 48] width 373 height 29
type input "3855"
type input "300000"
type input "20000"
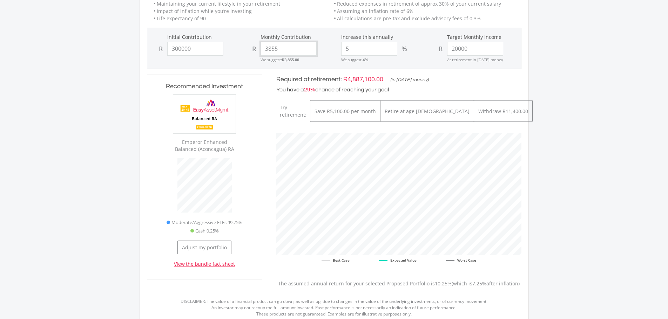
type input "300,000.00"
type input "20,000.00"
type input "3,855.00"
drag, startPoint x: 485, startPoint y: 47, endPoint x: 433, endPoint y: 49, distance: 52.3
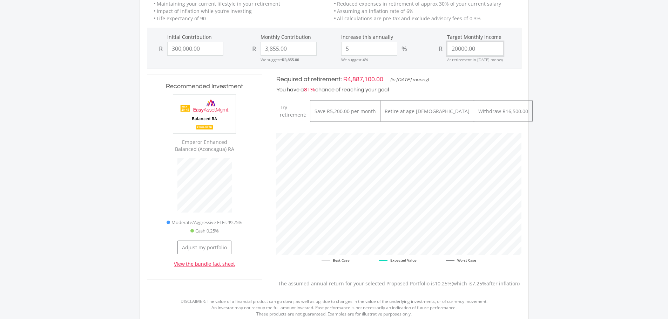
click at [433, 49] on div "Target Monthly Income R 20000.00 At retirement in [DATE] money" at bounding box center [473, 48] width 93 height 29
type input "1"
type input "300000"
type input "3855"
type input "300,000.00"
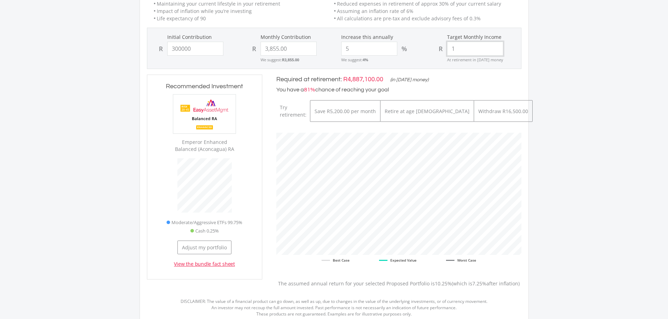
type input "3,855.00"
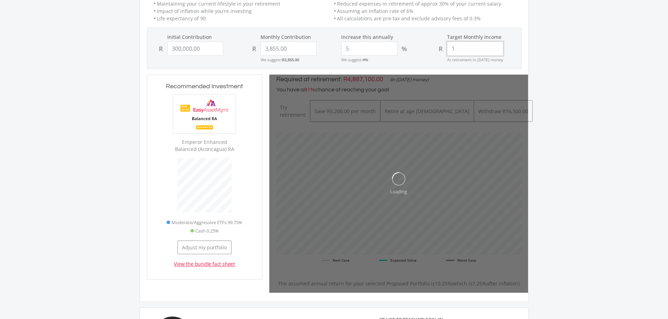
type input "17"
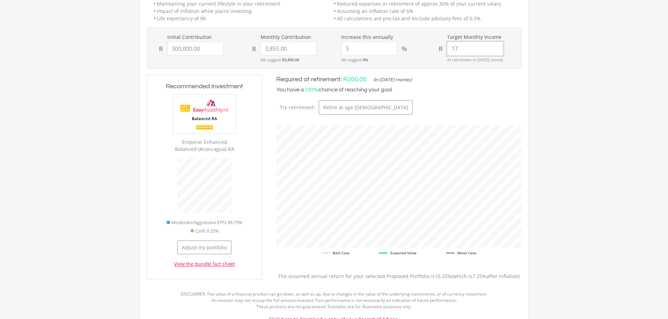
type input "300000"
type input "3855"
type input "300,000.00"
type input "3,855.00"
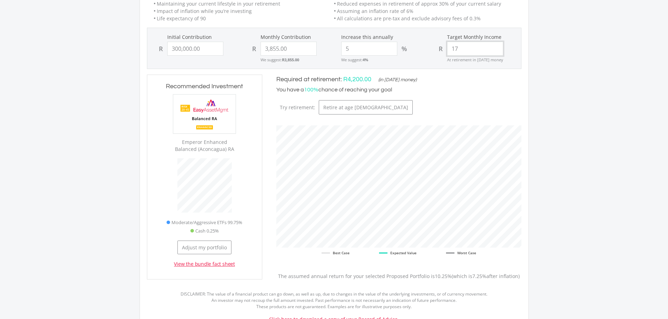
type input "1"
type input "300000"
type input "3855"
type input "0"
type input "300,000.00"
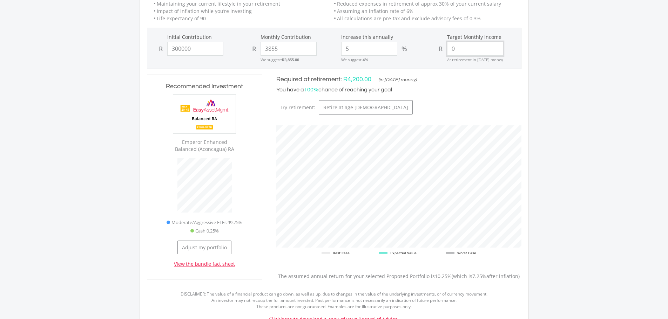
type input "3,855.00"
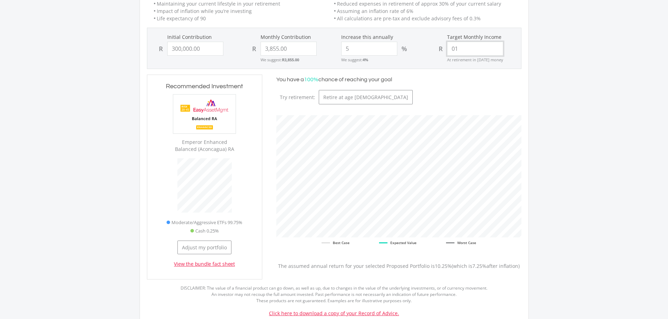
type input "0"
type input "18000"
type input "300000"
type input "3855"
type input "300,000.00"
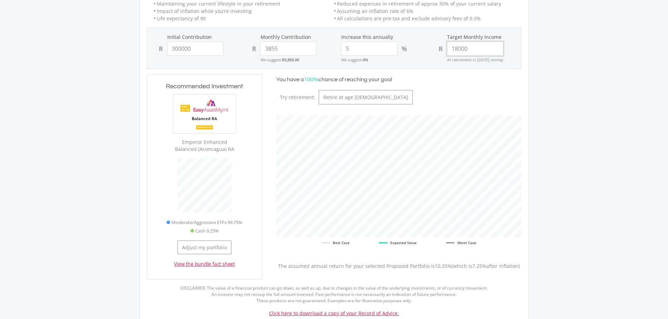
type input "3,855.00"
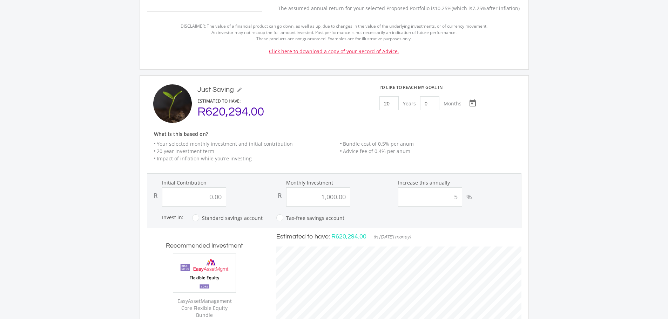
scroll to position [445, 0]
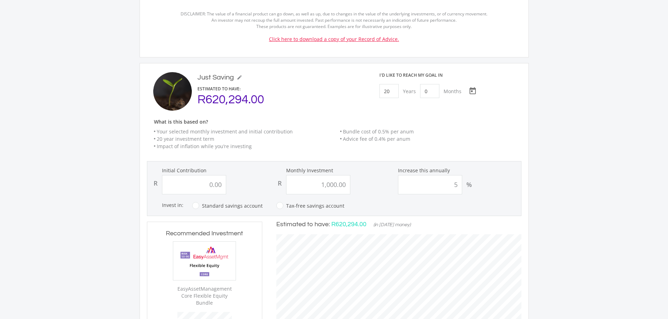
type input "18,000.00"
click at [194, 207] on label "Standard savings account" at bounding box center [227, 206] width 70 height 9
click at [194, 207] on input "Standard savings account" at bounding box center [220, 210] width 70 height 14
radio input "true"
radio input "false"
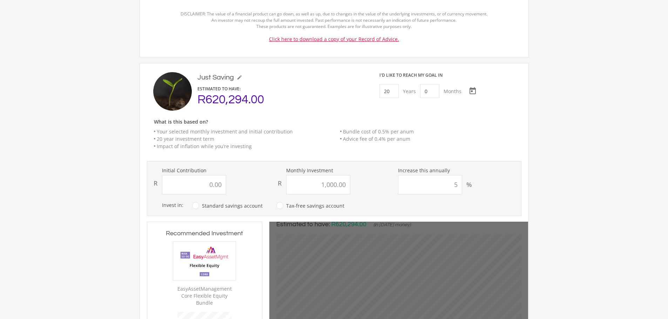
type input "0"
type input "1000"
type input "0.00"
type input "1,000.00"
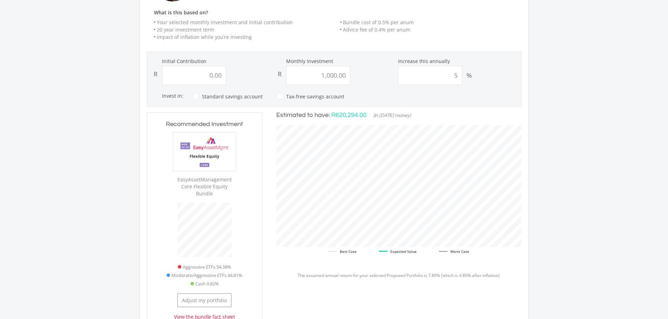
scroll to position [515, 0]
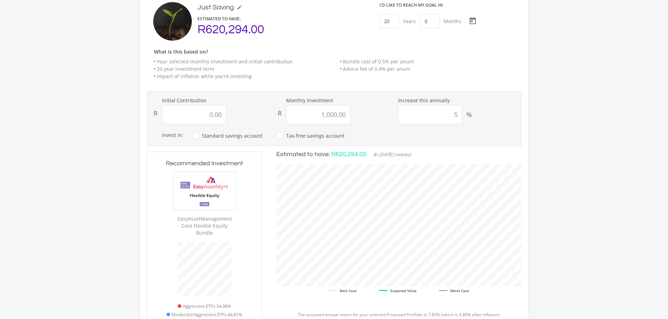
click at [277, 136] on label "Tax-free savings account" at bounding box center [310, 135] width 68 height 9
click at [277, 136] on input "Tax-free savings account" at bounding box center [303, 140] width 68 height 14
radio input "true"
radio input "false"
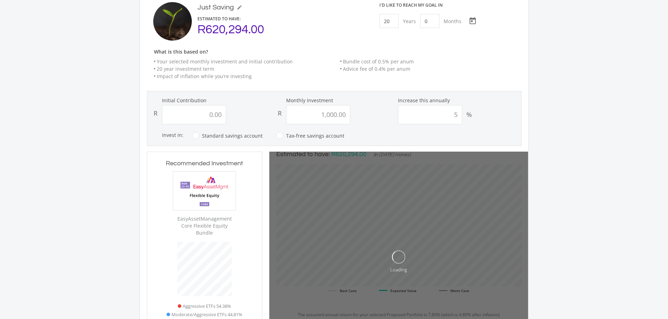
type input "0"
type input "1000"
type input "0.00"
type input "1,000.00"
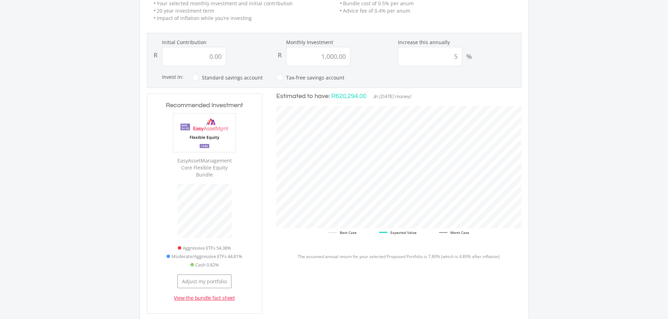
scroll to position [585, 0]
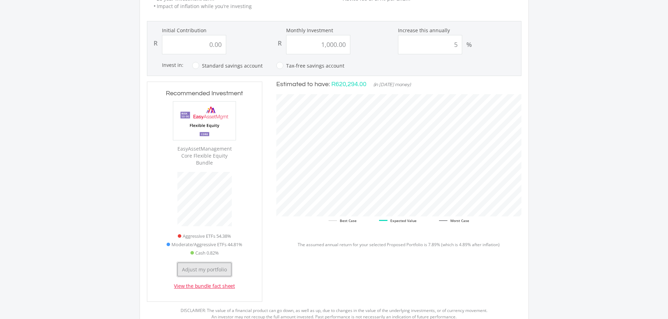
click at [213, 263] on button "Adjust my portfolio" at bounding box center [204, 270] width 54 height 14
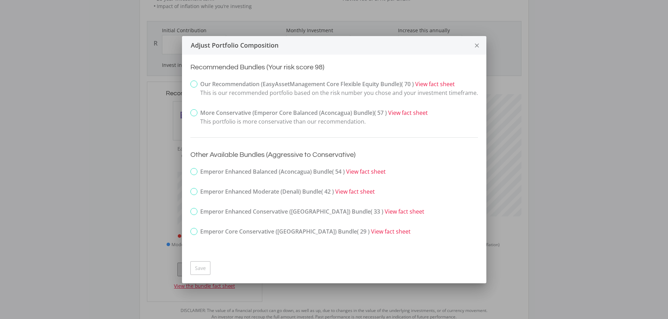
scroll to position [0, 0]
click at [196, 171] on label "Emperor Enhanced Balanced (Aconcagua) Bundle ( 54 )" at bounding box center [267, 172] width 154 height 9
click at [188, 171] on input "Emperor Enhanced Balanced (Aconcagua) Bundle ( 54 )" at bounding box center [185, 173] width 5 height 9
radio input "true"
click at [204, 266] on button "Save" at bounding box center [200, 269] width 20 height 14
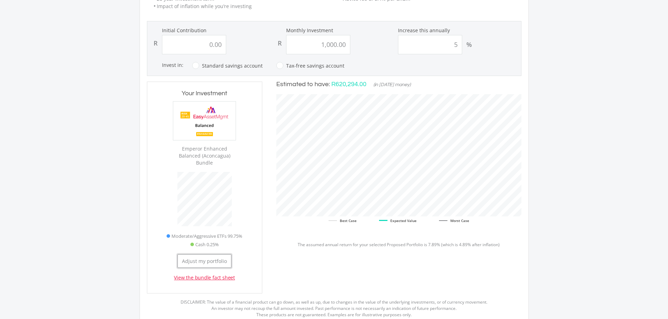
scroll to position [211, 115]
type input "0"
type input "1000"
type input "0.00"
type input "1,000.00"
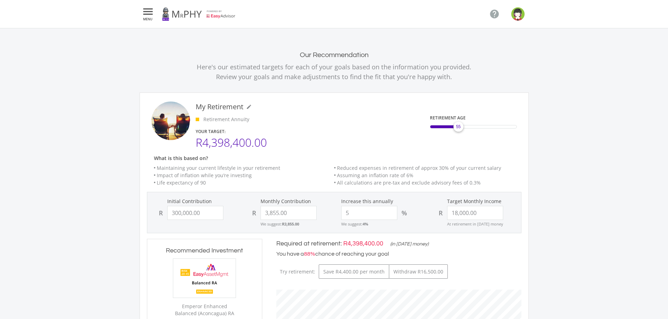
scroll to position [211, 259]
click at [150, 13] on icon "" at bounding box center [148, 11] width 13 height 8
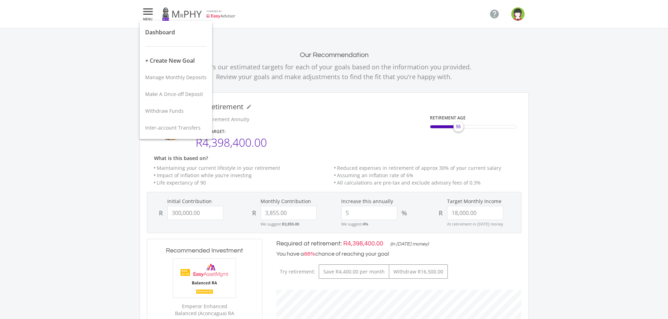
click at [514, 55] on div at bounding box center [334, 159] width 668 height 319
